Goal: Task Accomplishment & Management: Manage account settings

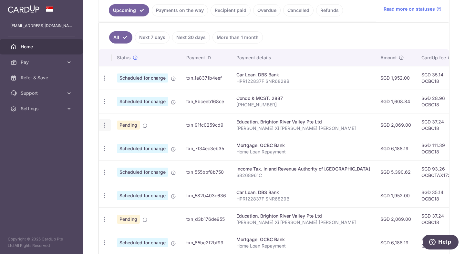
click at [104, 124] on icon "button" at bounding box center [104, 125] width 7 height 7
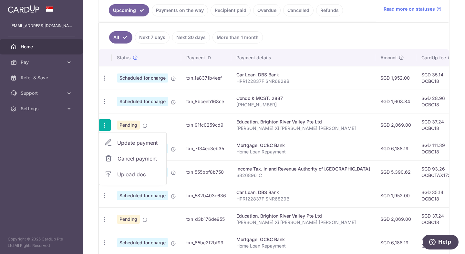
click at [130, 143] on span "Update payment" at bounding box center [139, 143] width 44 height 8
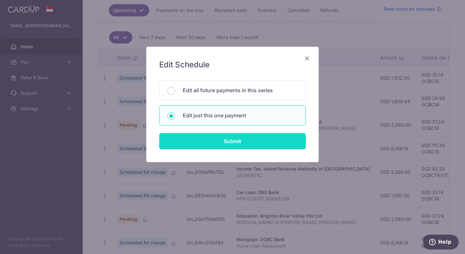
click at [216, 144] on input "Submit" at bounding box center [232, 141] width 146 height 16
radio input "true"
type input "2,069.00"
type input "[DATE]"
type input "[PERSON_NAME] Xi [PERSON_NAME] [PERSON_NAME]"
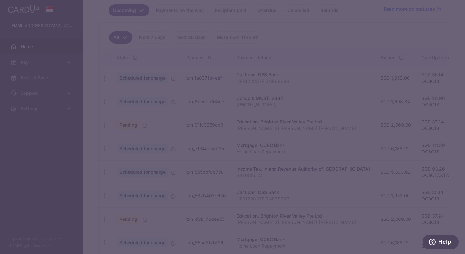
type input "OCBC18"
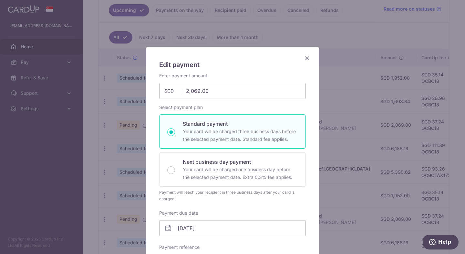
click at [308, 59] on icon "Close" at bounding box center [307, 58] width 8 height 8
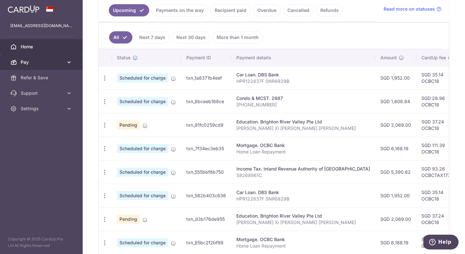
click at [69, 63] on icon at bounding box center [69, 62] width 6 height 6
click at [106, 126] on icon "button" at bounding box center [104, 125] width 7 height 7
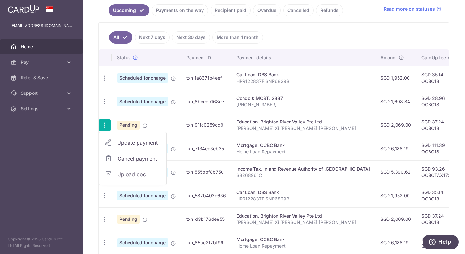
click at [135, 176] on span "Upload doc" at bounding box center [139, 175] width 44 height 8
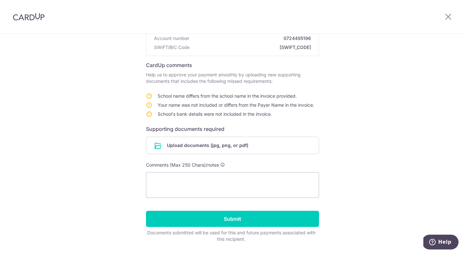
scroll to position [81, 0]
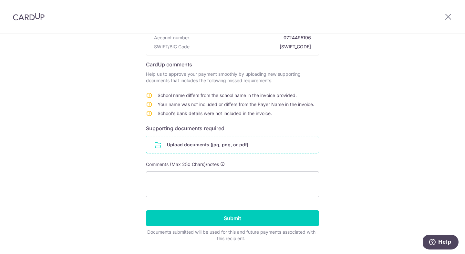
click at [209, 146] on input "file" at bounding box center [232, 144] width 172 height 17
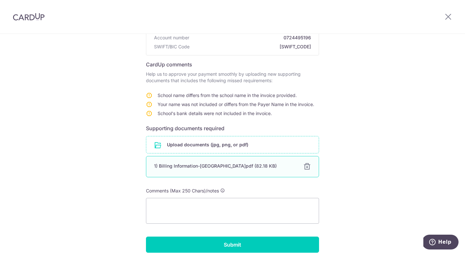
click at [204, 170] on div "1) Billing Information-Brighton.pdf (82.18 KB) 100%" at bounding box center [232, 166] width 173 height 21
click at [202, 166] on div "1) Billing Information-Brighton.pdf (82.18 KB)" at bounding box center [224, 166] width 141 height 6
click at [361, 141] on div "Help us verify your payment Recipient details Recipient Brighton River Valley P…" at bounding box center [232, 126] width 465 height 346
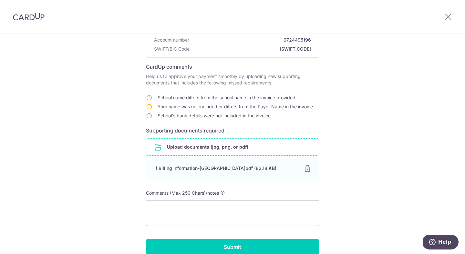
scroll to position [89, 0]
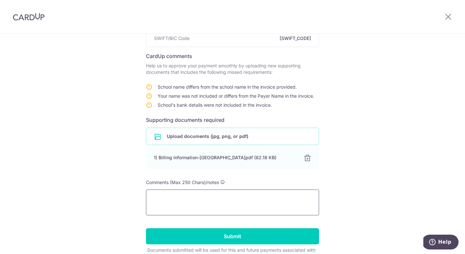
click at [158, 196] on textarea at bounding box center [232, 203] width 173 height 26
click at [196, 138] on input "file" at bounding box center [232, 136] width 172 height 17
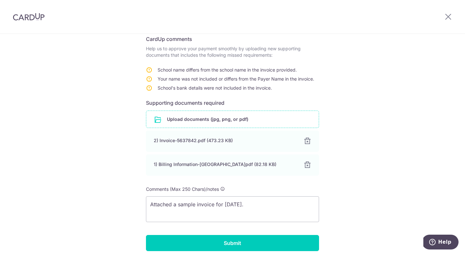
scroll to position [107, 0]
click at [196, 204] on textarea "Attached a sample invoice for Oct 2025." at bounding box center [232, 209] width 173 height 26
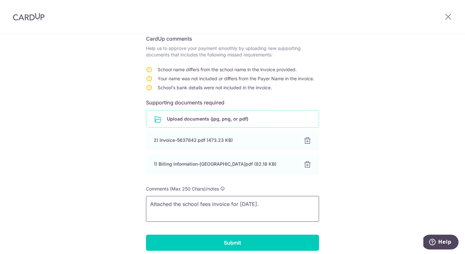
scroll to position [149, 0]
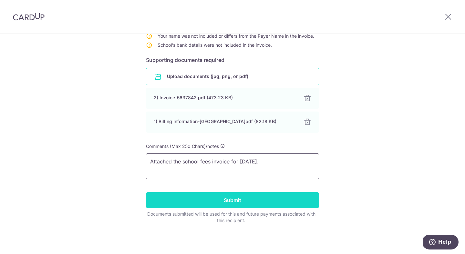
type textarea "Attached the school fees invoice for Oct 2025."
click at [229, 203] on input "Submit" at bounding box center [232, 200] width 173 height 16
